Goal: Information Seeking & Learning: Learn about a topic

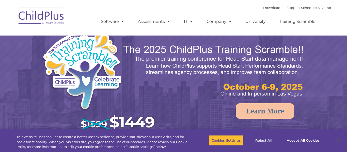
select select "MEDIUM"
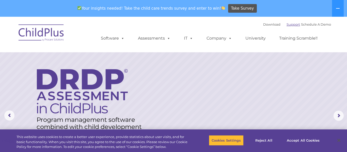
click at [286, 25] on link "Support" at bounding box center [292, 24] width 13 height 4
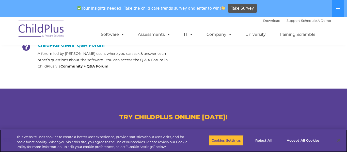
scroll to position [263, 0]
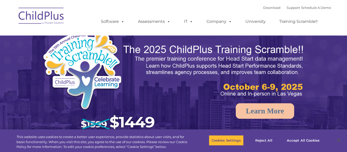
scroll to position [36, 0]
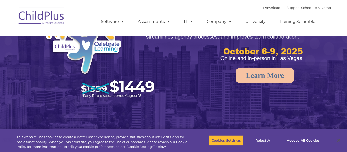
select select "MEDIUM"
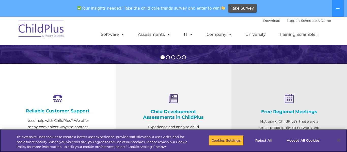
scroll to position [160, 0]
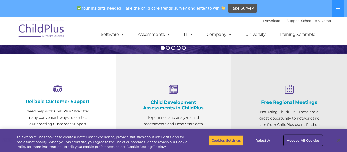
click at [297, 141] on button "Accept All Cookies" at bounding box center [303, 140] width 38 height 11
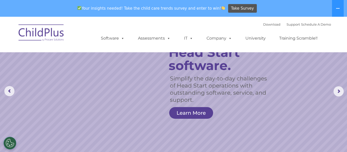
scroll to position [0, 0]
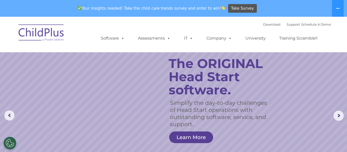
click at [295, 82] on rs-slide "Simplify the day-to-day challenges of Head Start operations with outstanding so…" at bounding box center [173, 116] width 347 height 198
